Goal: Navigation & Orientation: Find specific page/section

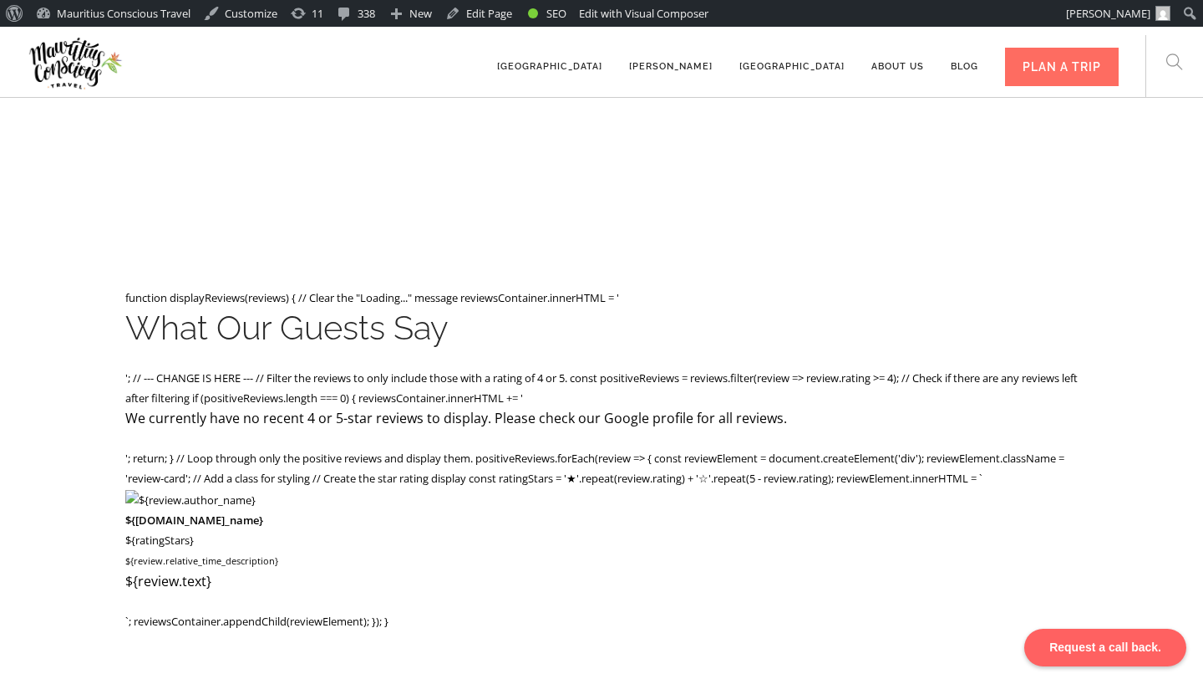
scroll to position [3285, 0]
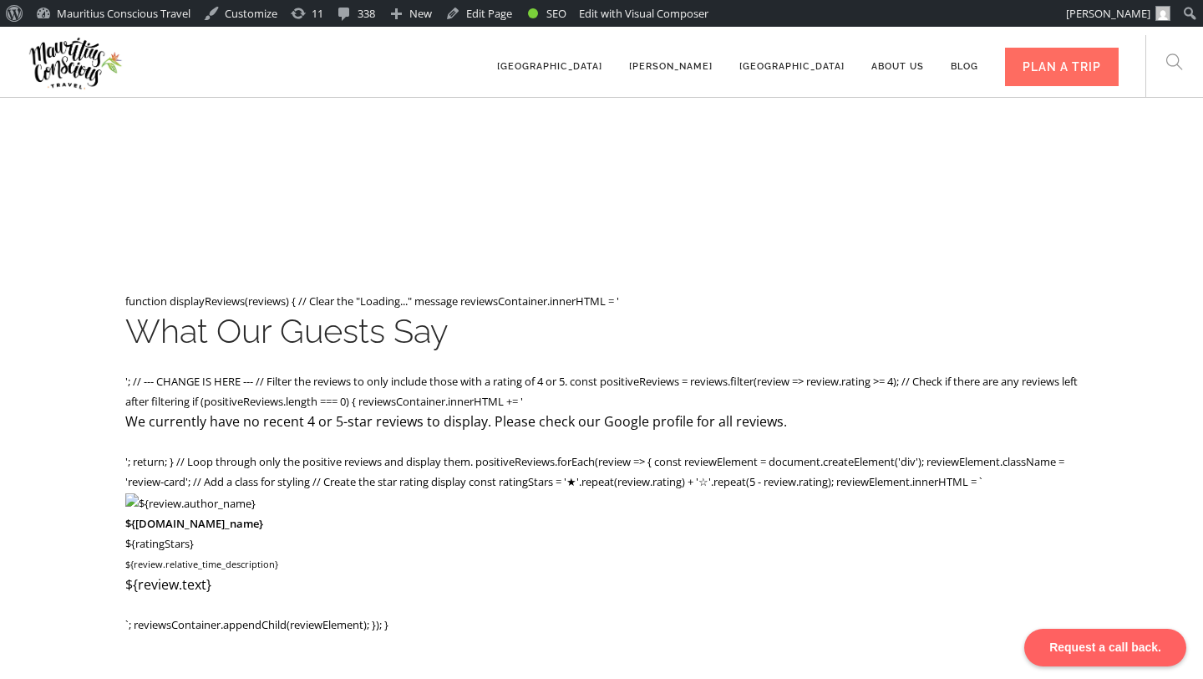
scroll to position [3279, 0]
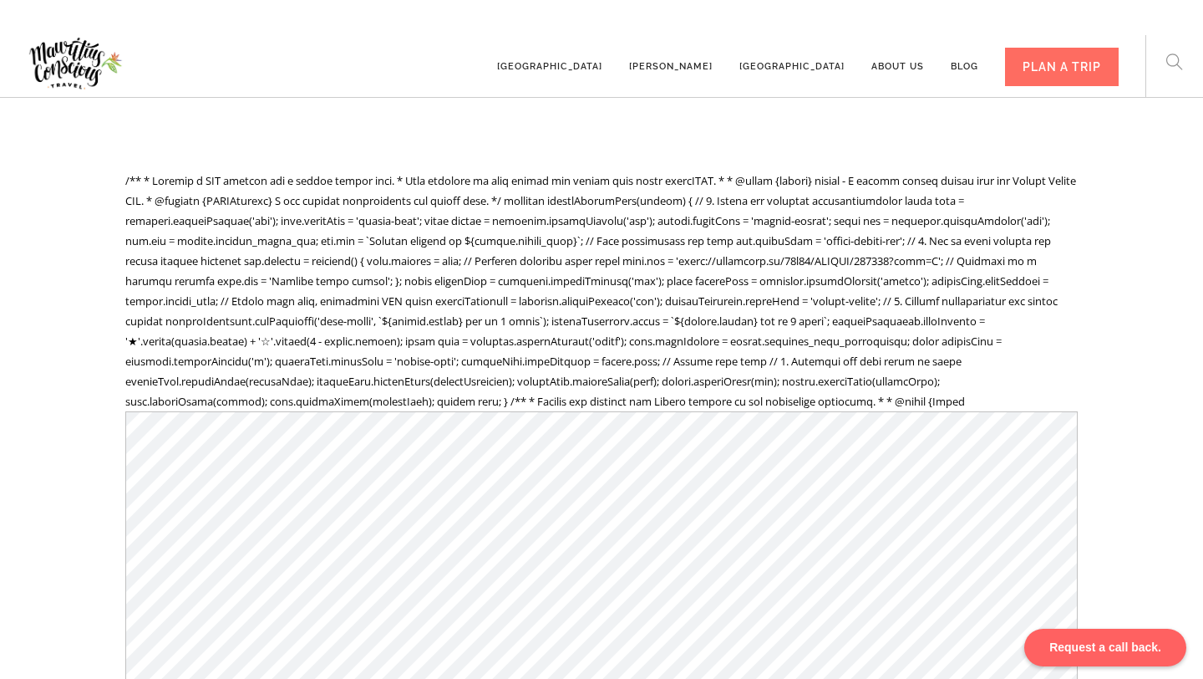
scroll to position [3402, 0]
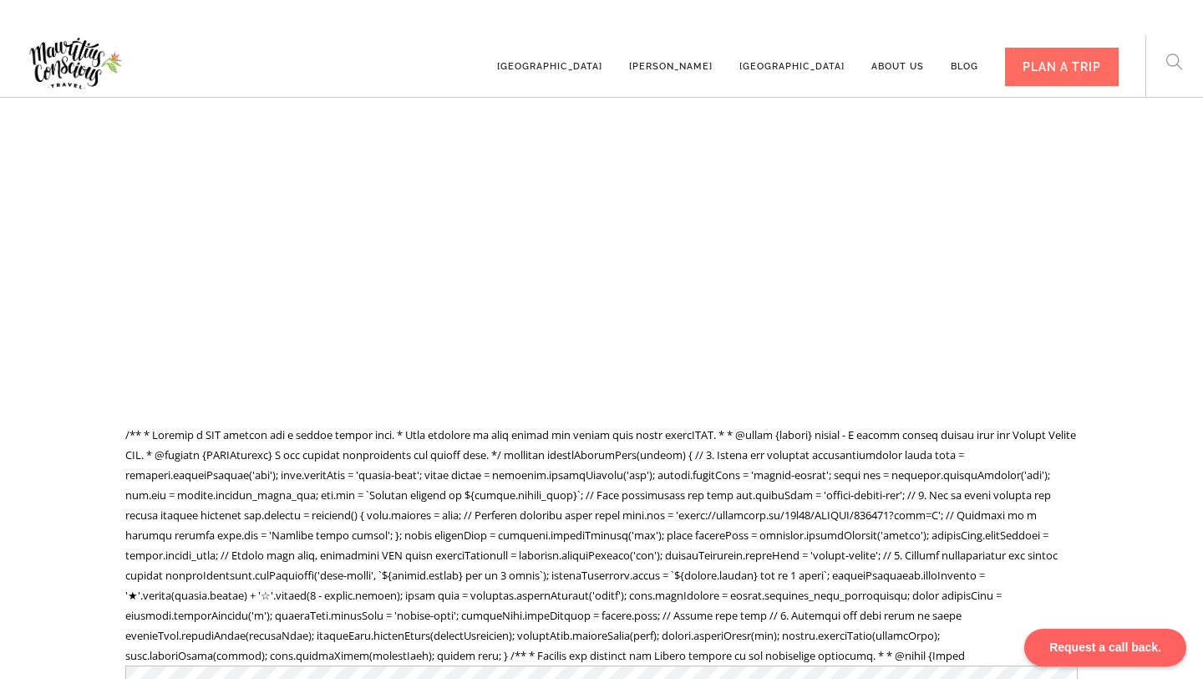
scroll to position [3147, 0]
